Goal: Task Accomplishment & Management: Complete application form

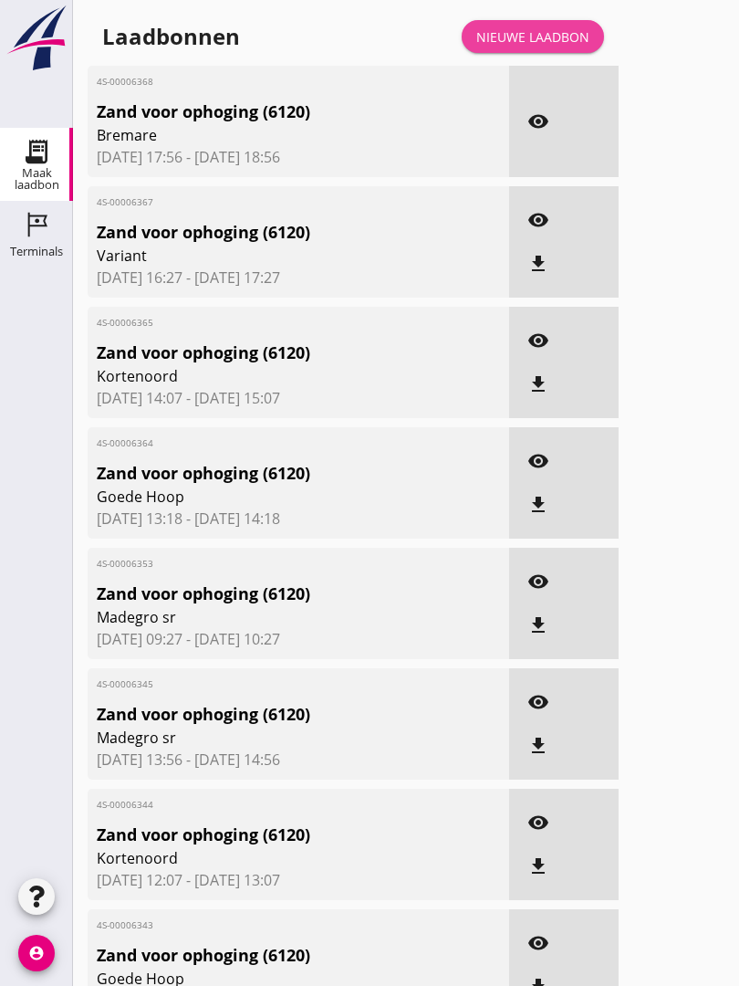
click at [552, 46] on div "Nieuwe laadbon" at bounding box center [532, 36] width 113 height 19
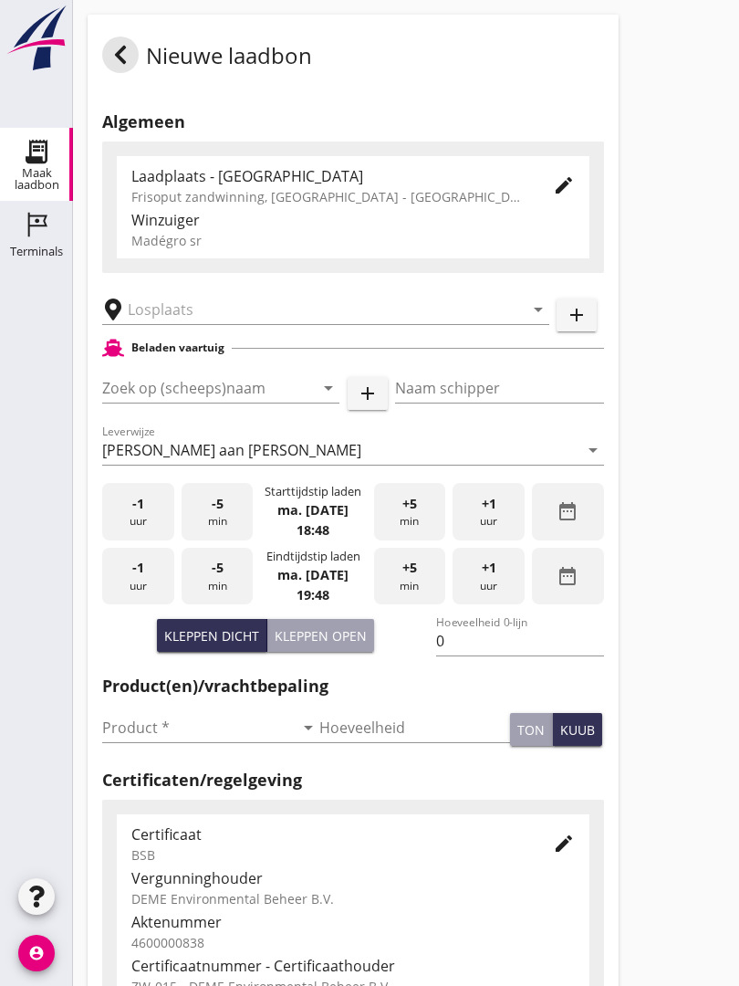
click at [224, 324] on input "text" at bounding box center [313, 309] width 371 height 29
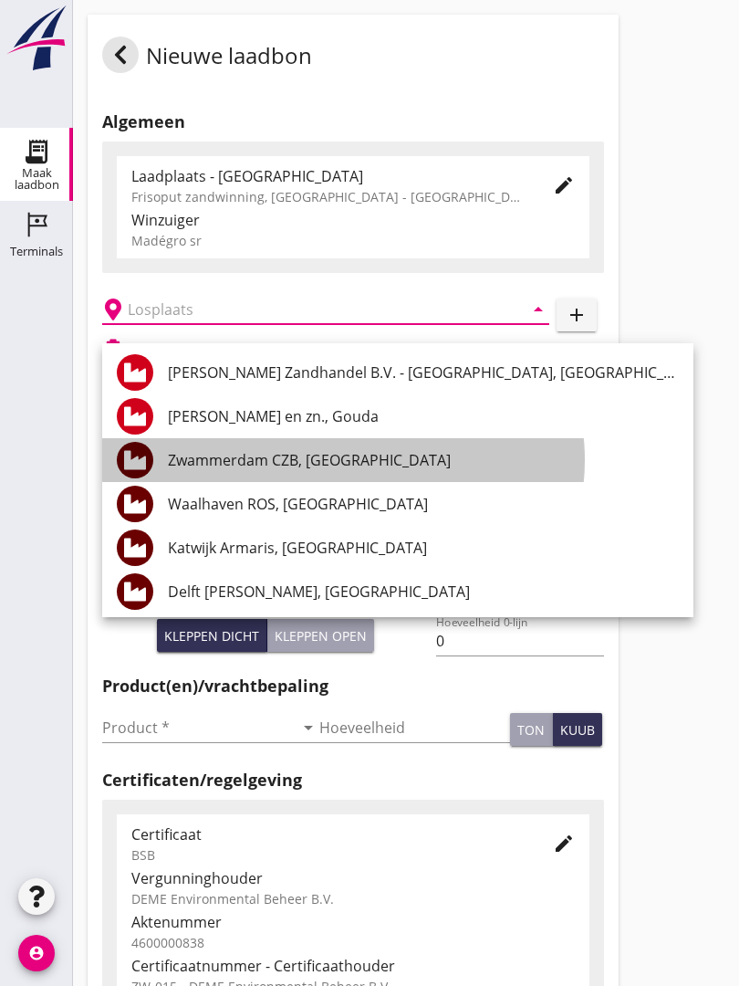
click at [381, 453] on div "Zwammerdam CZB, [GEOGRAPHIC_DATA]" at bounding box center [423, 460] width 511 height 22
type input "Zwammerdam CZB, [GEOGRAPHIC_DATA]"
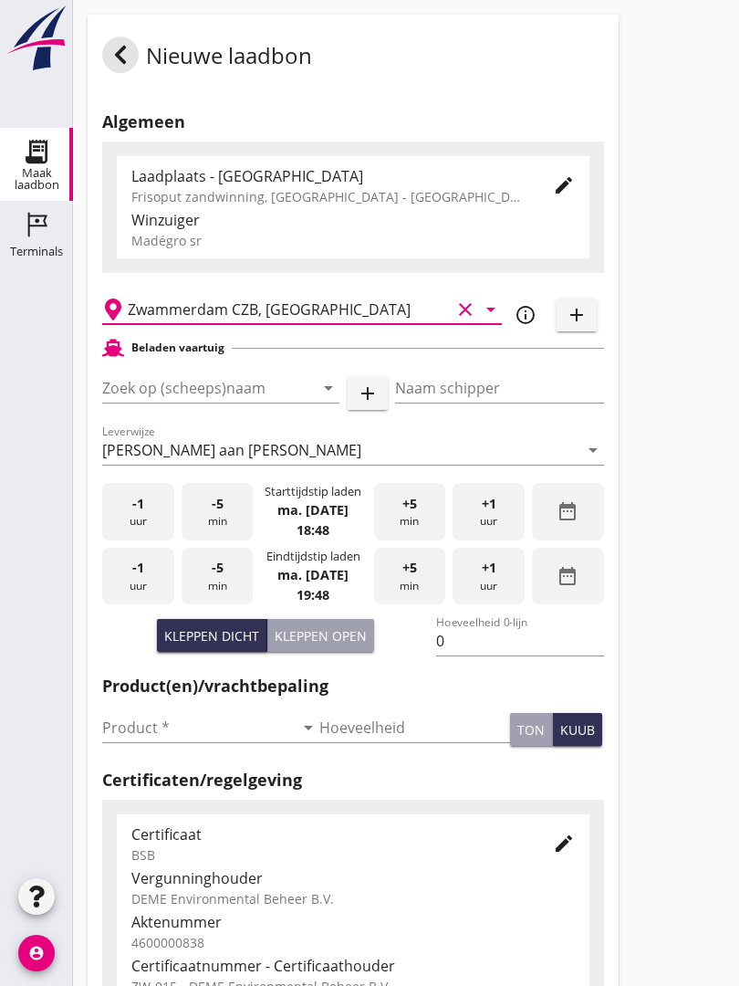
click at [270, 402] on input "Zoek op (scheeps)naam" at bounding box center [195, 387] width 186 height 29
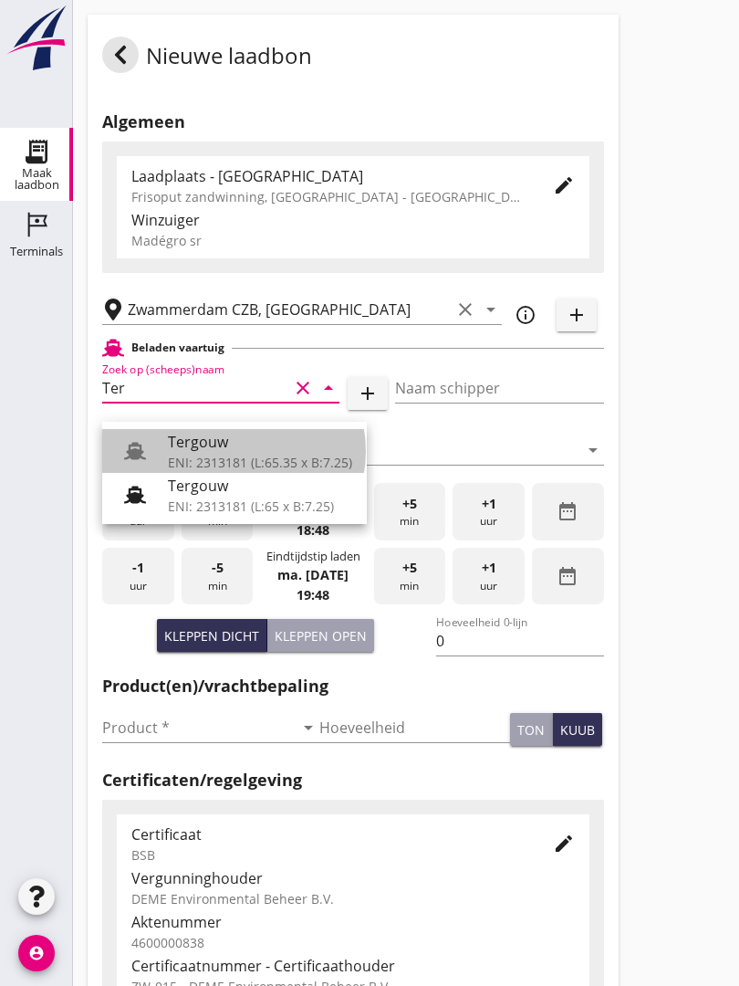
click at [235, 453] on div "ENI: 2313181 (L:65.35 x B:7.25)" at bounding box center [260, 462] width 184 height 19
type input "Tergouw"
type input "R. Oudijk"
type input "510"
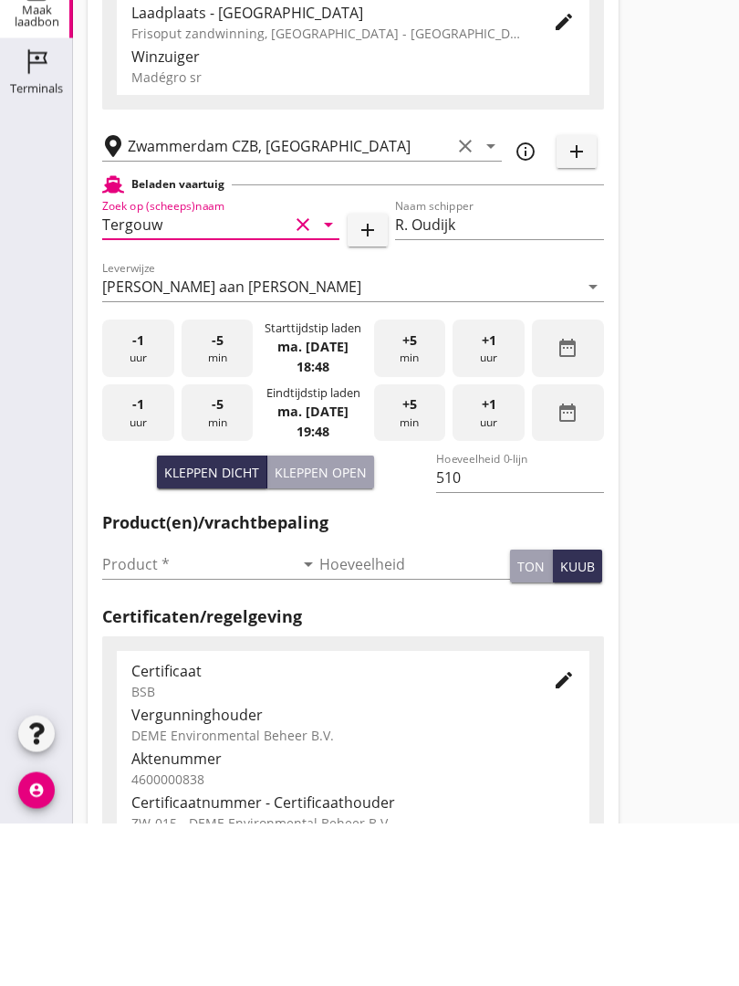
click at [141, 713] on input "Product *" at bounding box center [198, 727] width 192 height 29
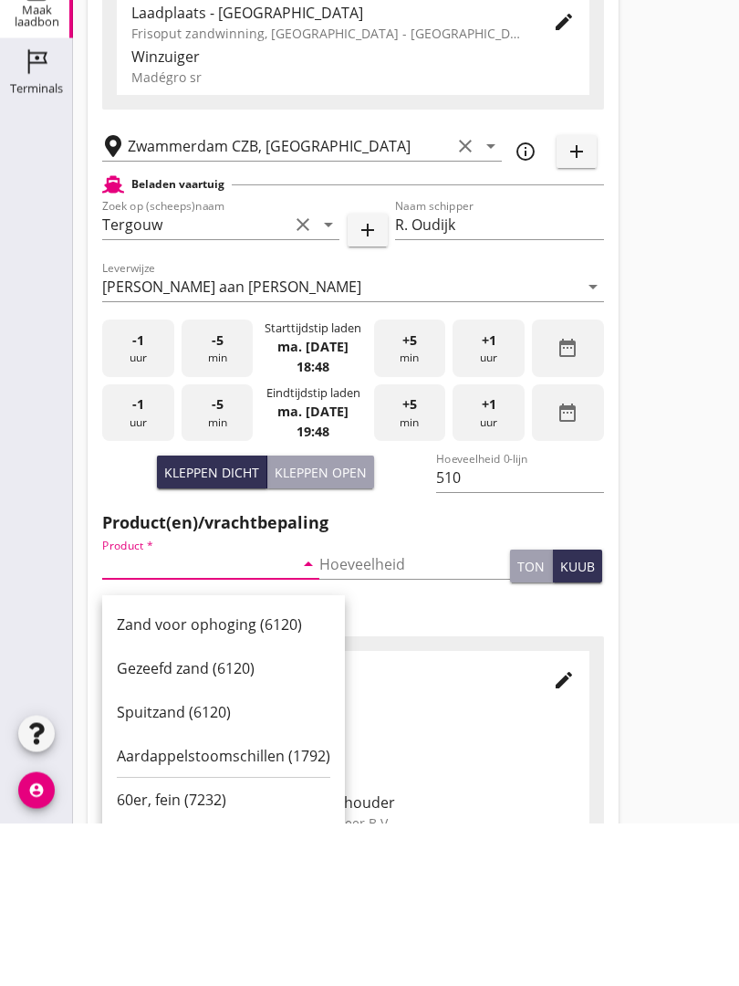
click at [228, 777] on div "Zand voor ophoging (6120)" at bounding box center [224, 788] width 214 height 22
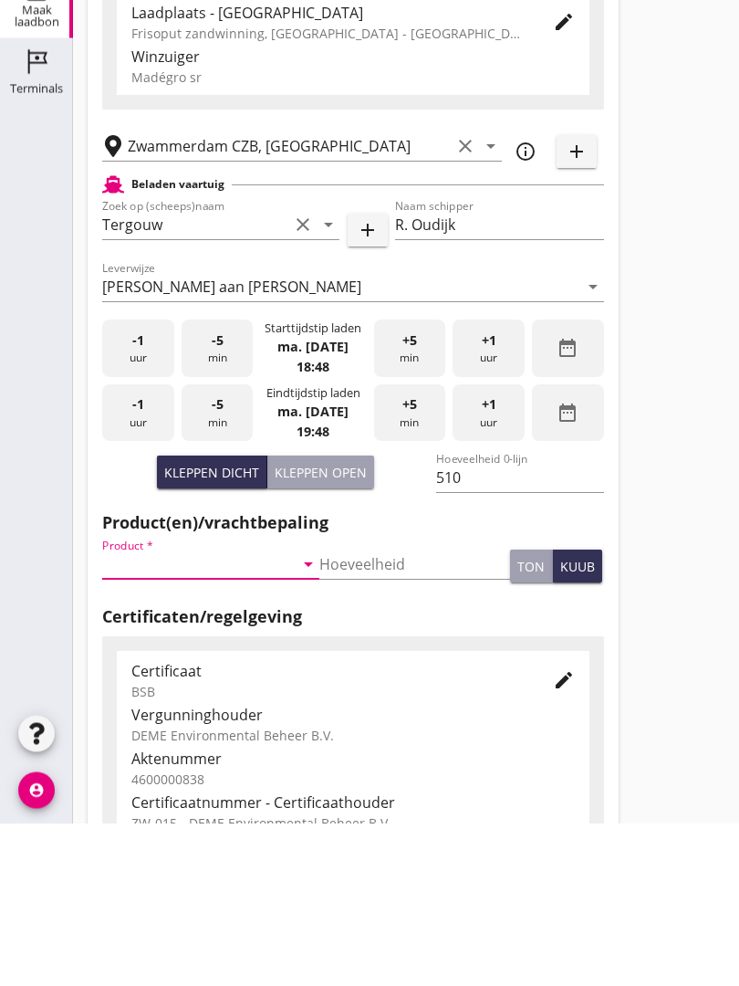
type input "Zand voor ophoging (6120)"
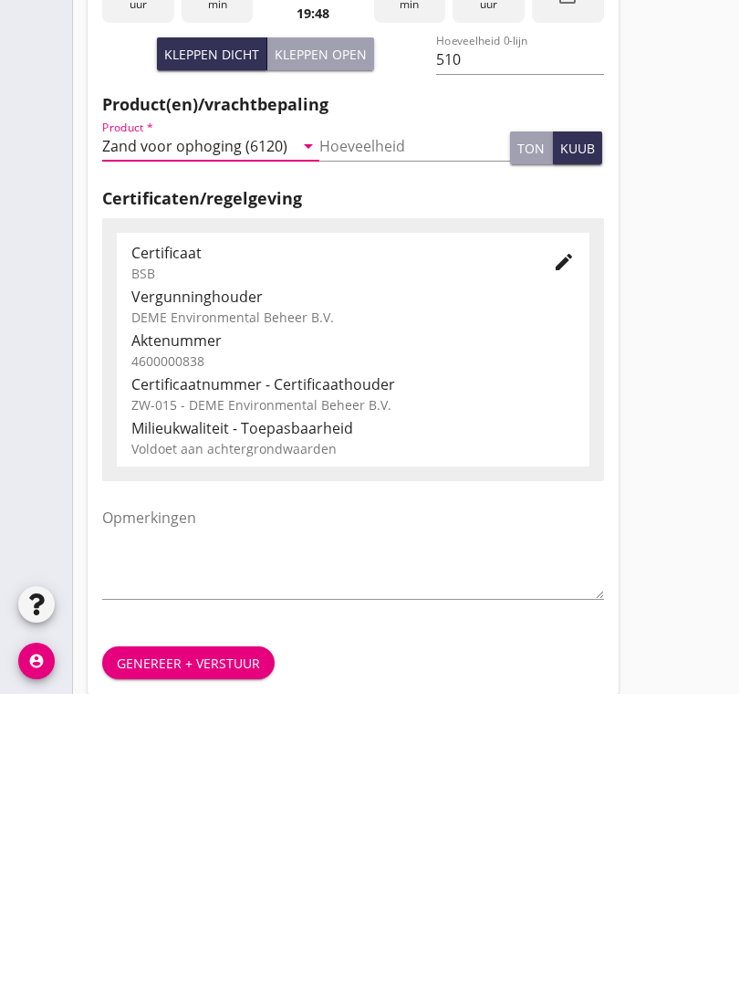
scroll to position [319, 0]
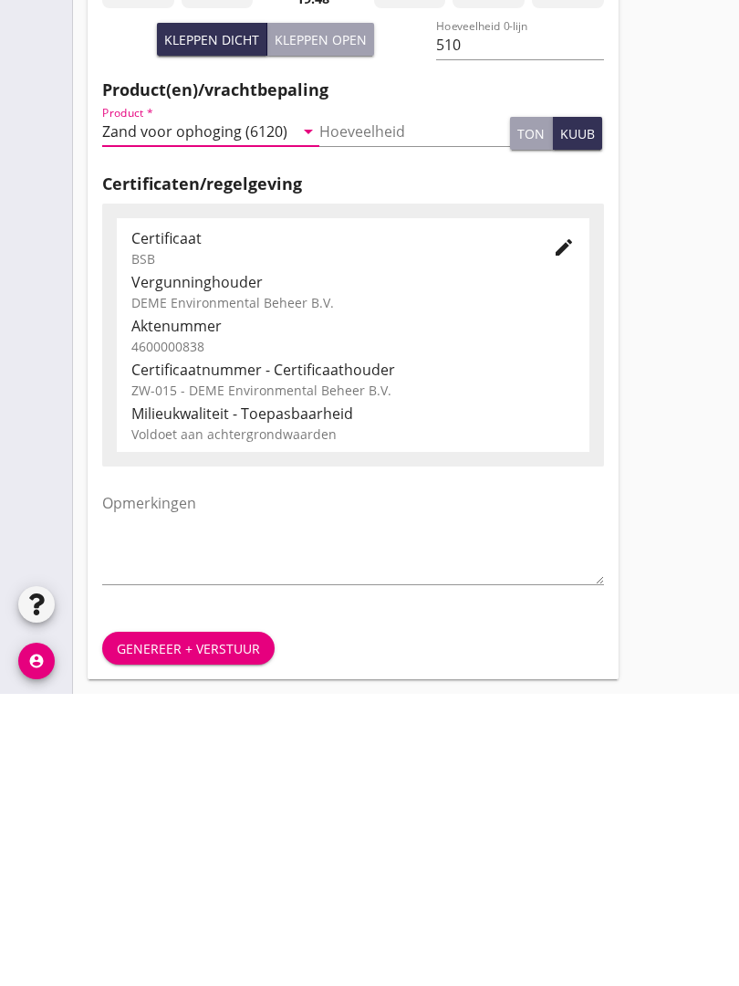
click at [210, 931] on div "Genereer + verstuur" at bounding box center [188, 940] width 143 height 19
